Goal: Use online tool/utility: Utilize a website feature to perform a specific function

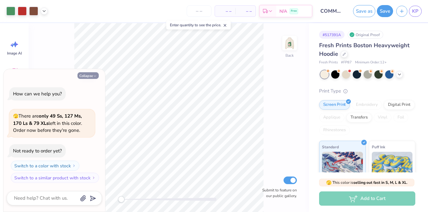
click at [90, 76] on button "Collapse" at bounding box center [87, 75] width 21 height 7
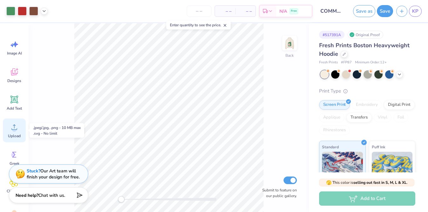
click at [14, 131] on circle at bounding box center [14, 130] width 4 height 4
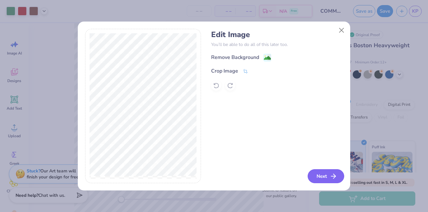
click at [323, 174] on button "Next" at bounding box center [326, 177] width 37 height 14
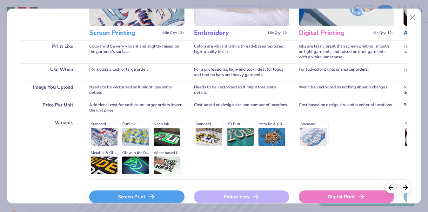
scroll to position [104, 0]
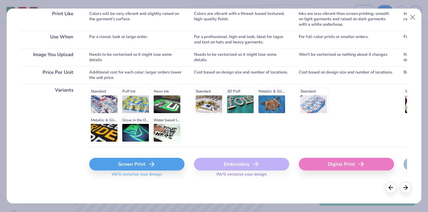
click at [148, 158] on div "Screen Print" at bounding box center [136, 164] width 95 height 13
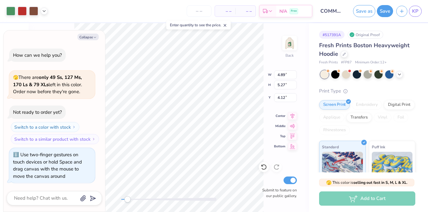
drag, startPoint x: 124, startPoint y: 202, endPoint x: 134, endPoint y: 202, distance: 10.5
click at [134, 202] on div at bounding box center [168, 200] width 95 height 6
drag, startPoint x: 127, startPoint y: 199, endPoint x: 118, endPoint y: 198, distance: 9.2
click at [121, 198] on div at bounding box center [168, 199] width 95 height 3
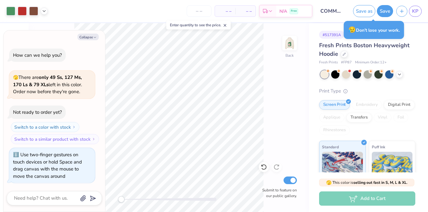
type textarea "x"
